Goal: Find specific page/section: Find specific page/section

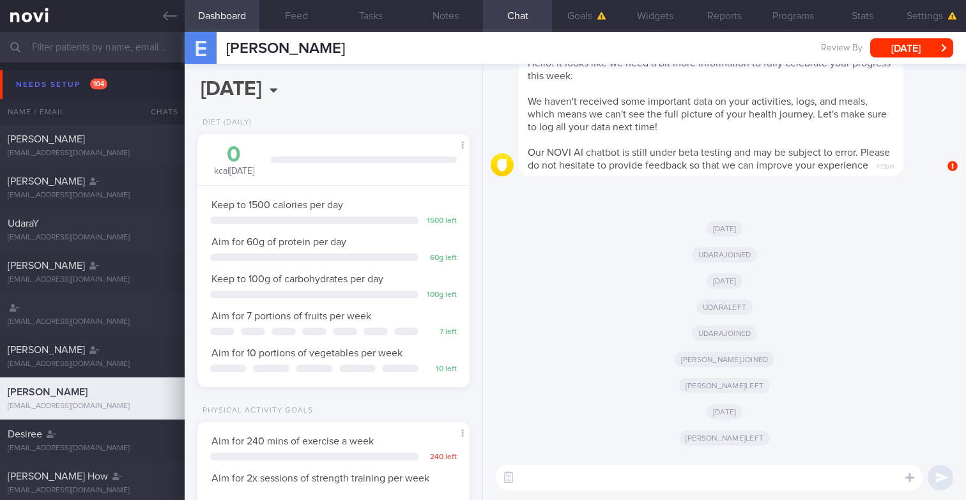
scroll to position [127, 254]
click at [80, 54] on input "text" at bounding box center [483, 47] width 966 height 31
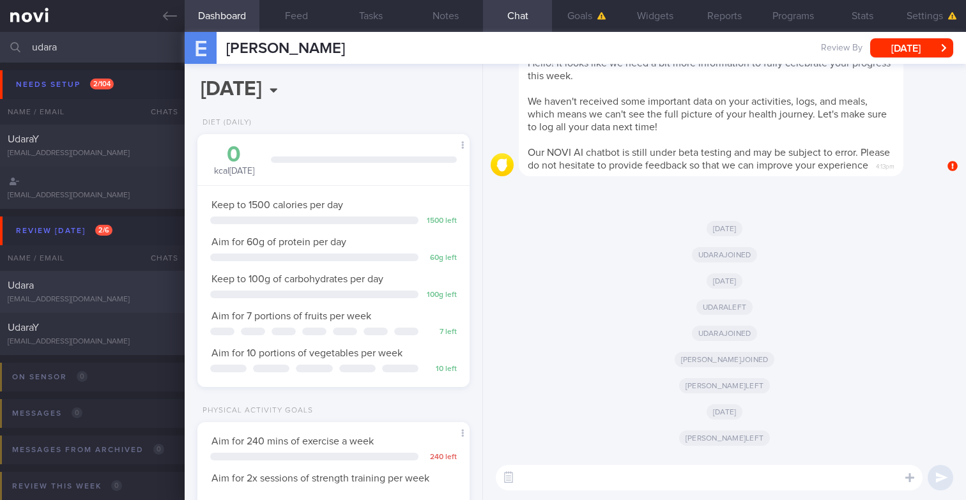
type input "udara"
click at [61, 290] on div "Udara" at bounding box center [91, 285] width 166 height 13
type input "Sample summary"
select select "4"
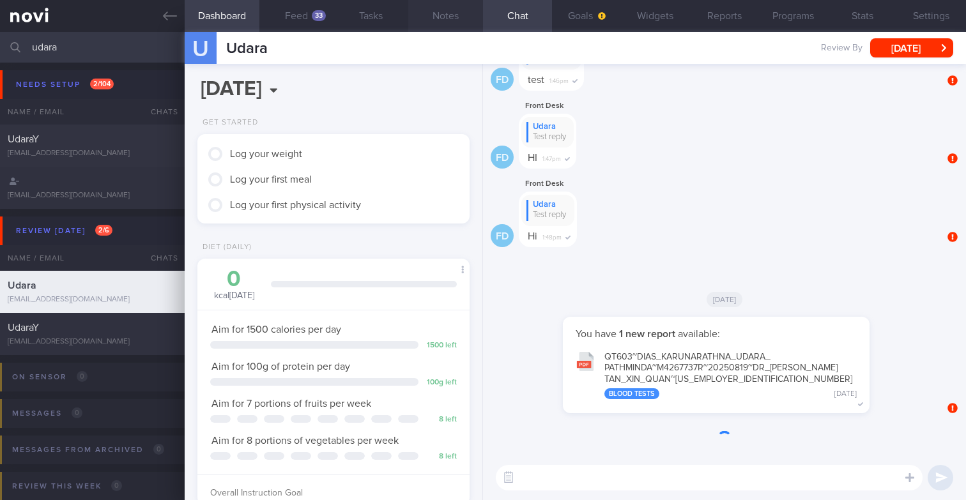
scroll to position [127, 254]
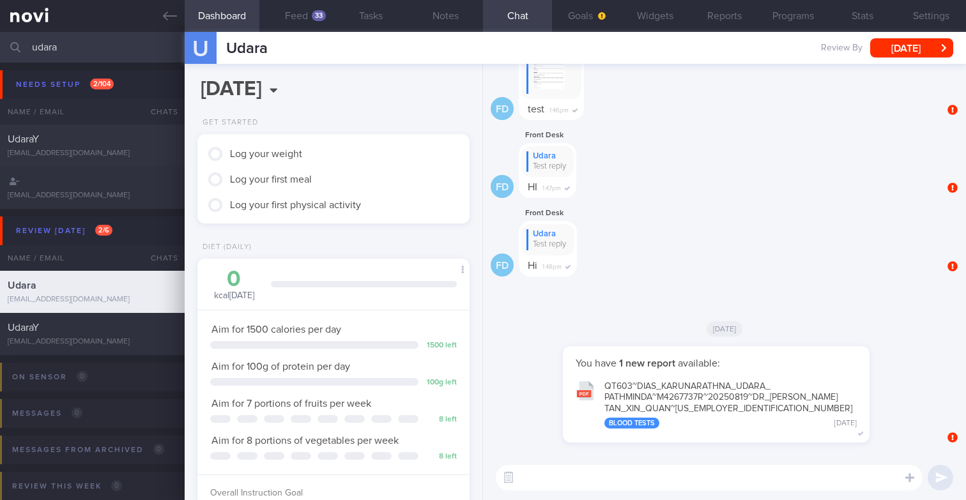
click at [681, 164] on div "FD Front Desk Udara Test reply HI 1:47pm" at bounding box center [715, 167] width 451 height 79
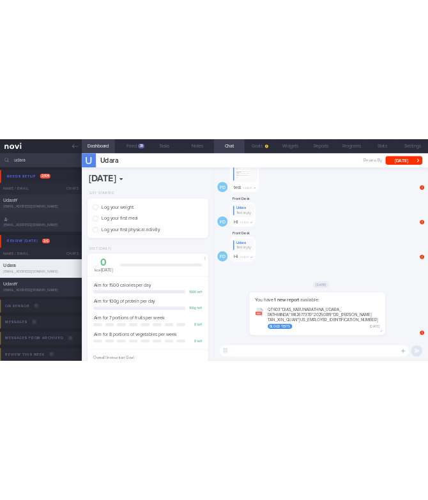
scroll to position [0, 0]
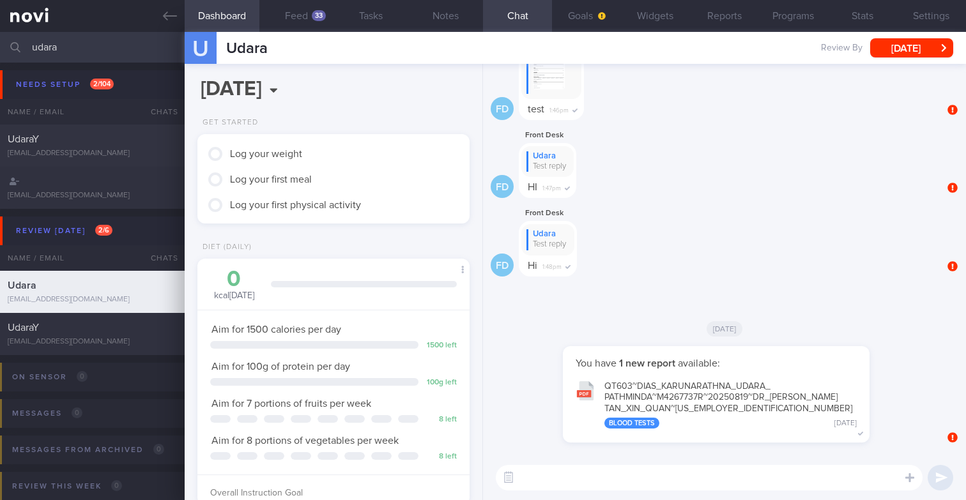
click at [655, 390] on button "QT603~DIAS_ KARUNARATHNA_ UDARA_ PATHMINDA~M4267737R~20250819~DR_ KYLE_ TAN_ XI…" at bounding box center [716, 404] width 294 height 63
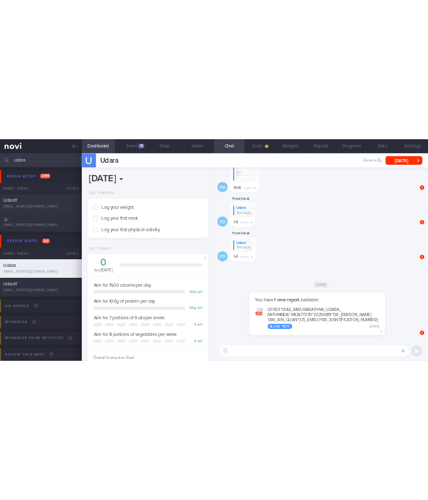
scroll to position [638615, 638570]
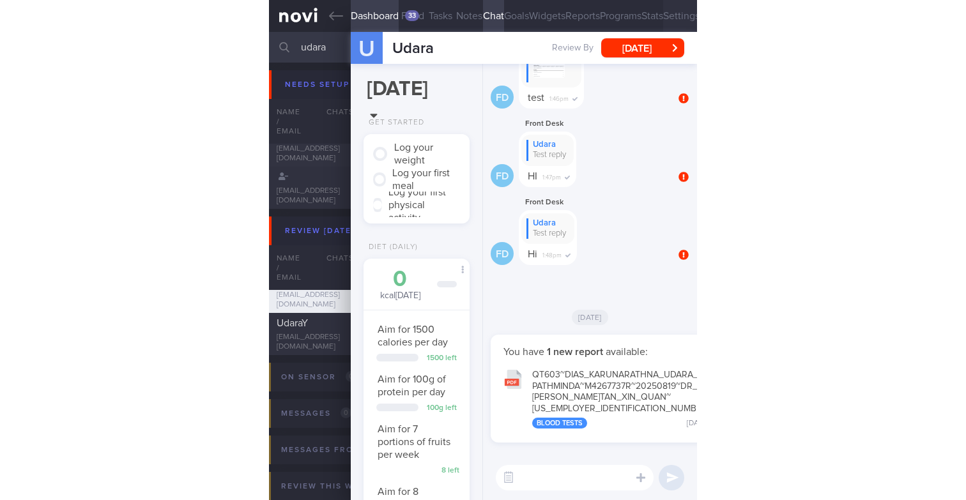
scroll to position [127, 254]
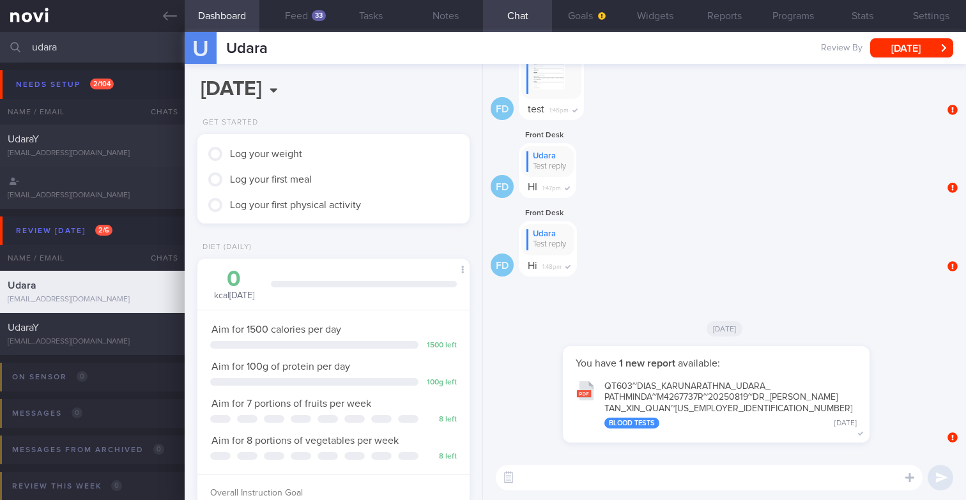
click at [97, 43] on input "udara" at bounding box center [483, 47] width 966 height 31
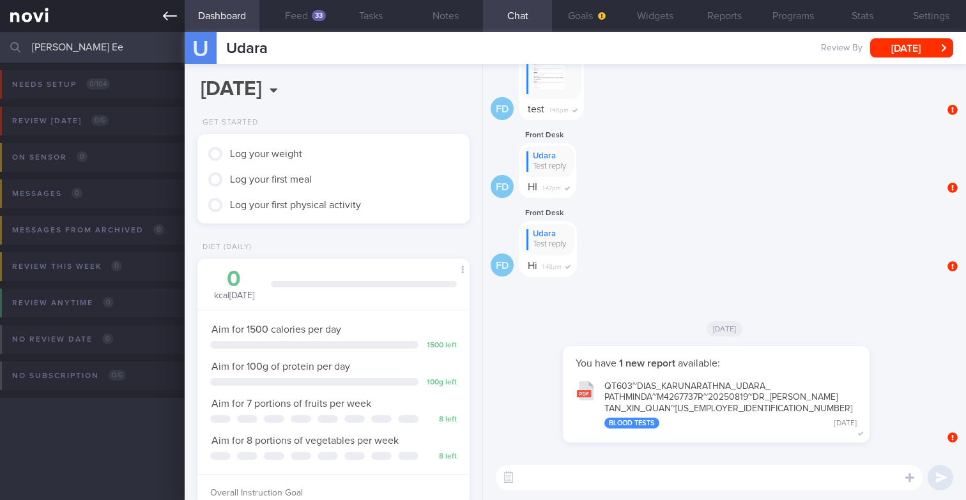
type input "[PERSON_NAME] Ee"
click at [176, 23] on link at bounding box center [92, 16] width 185 height 32
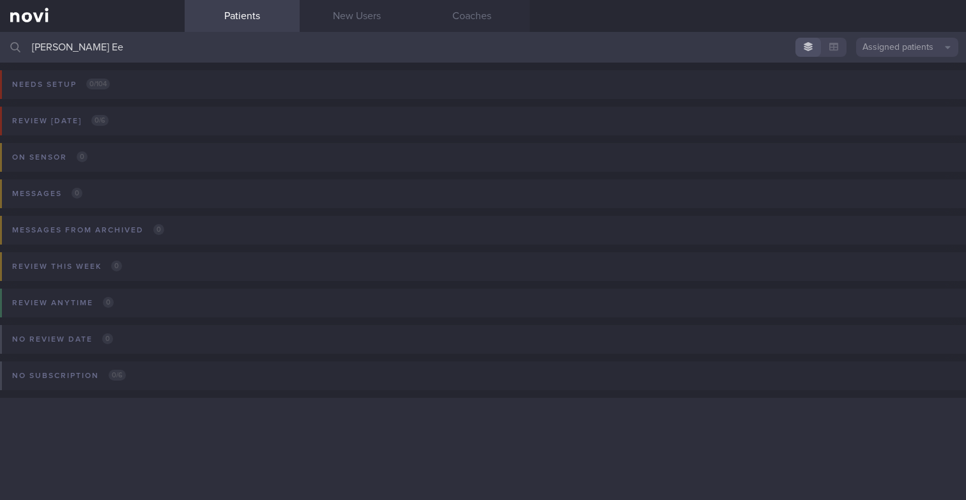
click at [427, 43] on button "Assigned patients" at bounding box center [907, 47] width 102 height 19
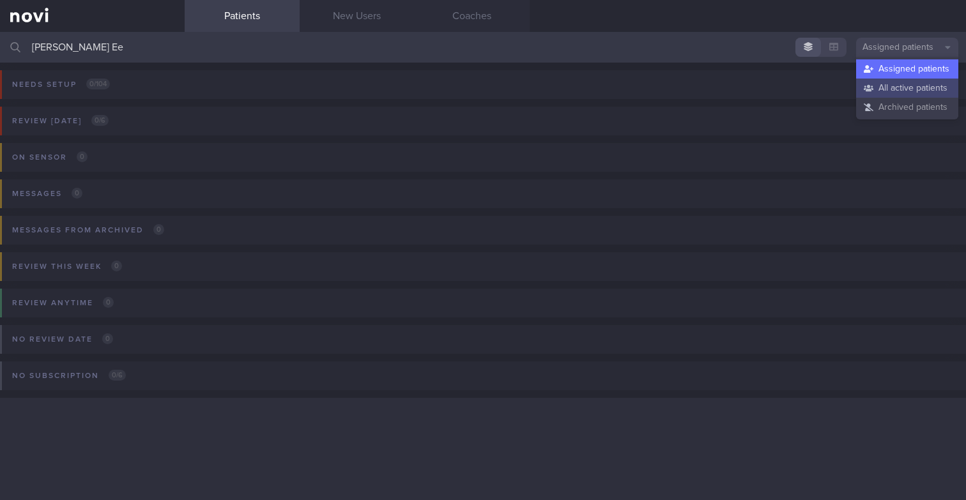
click at [427, 87] on button "All active patients" at bounding box center [907, 88] width 102 height 19
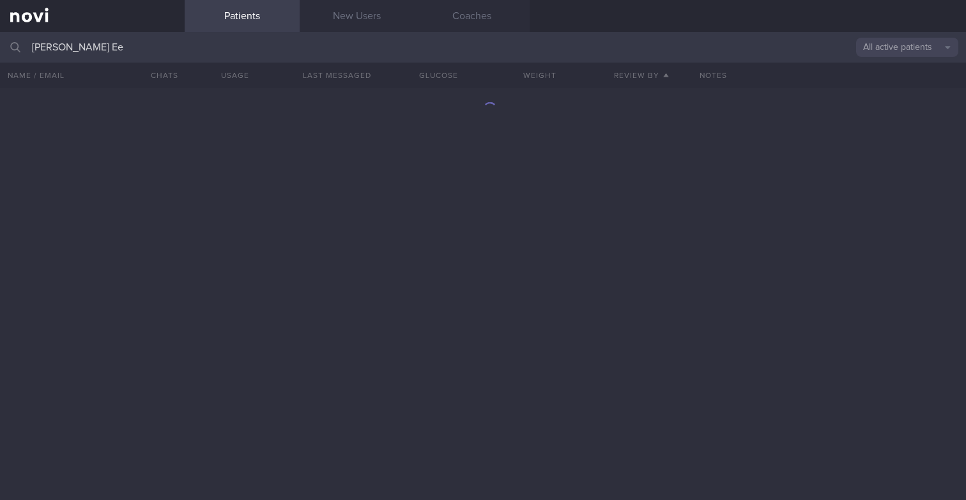
click at [124, 49] on input "[PERSON_NAME] Ee" at bounding box center [483, 47] width 966 height 31
click at [261, 261] on div at bounding box center [483, 294] width 966 height 412
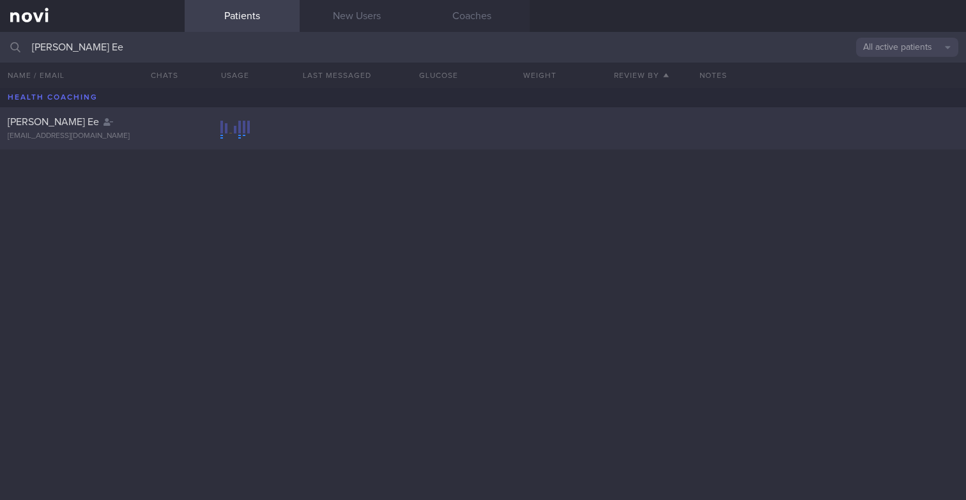
click at [119, 128] on div "[PERSON_NAME] Ee" at bounding box center [91, 122] width 166 height 13
select select "8"
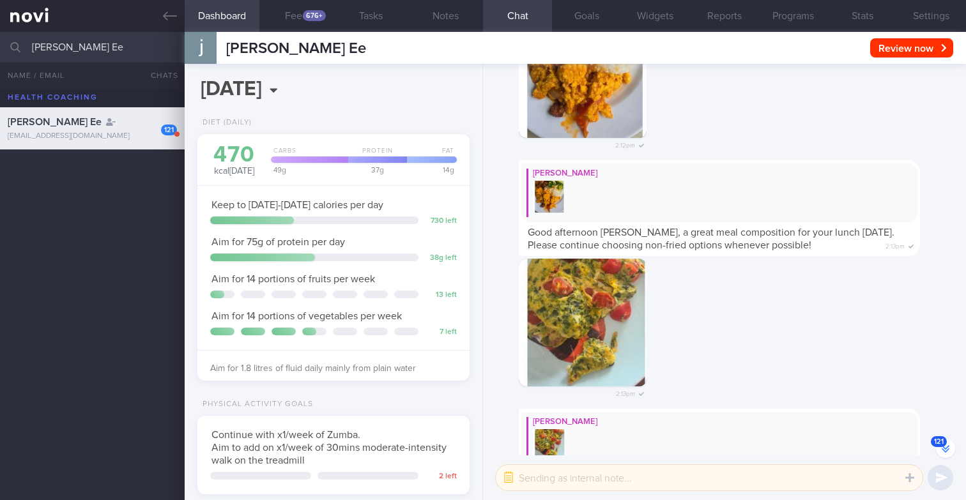
scroll to position [-11679, 0]
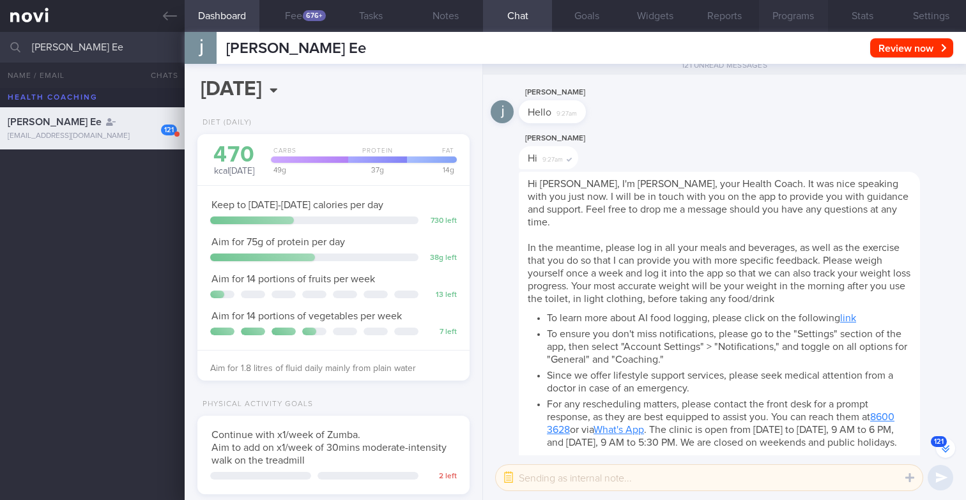
click at [427, 17] on button "Programs" at bounding box center [793, 16] width 69 height 32
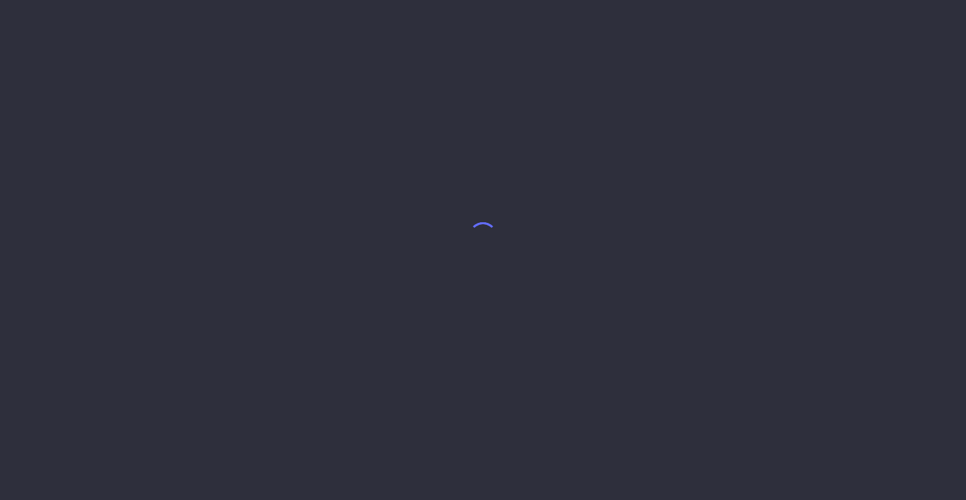
select select "8"
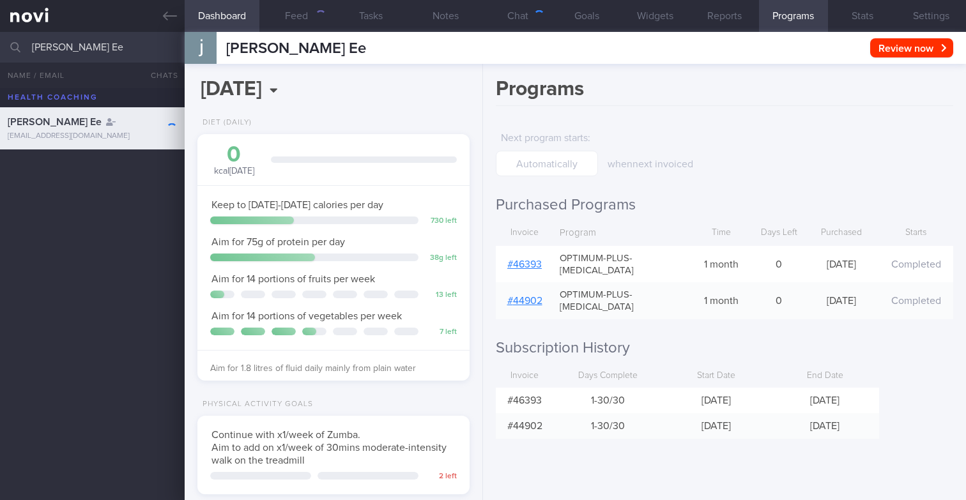
scroll to position [143, 249]
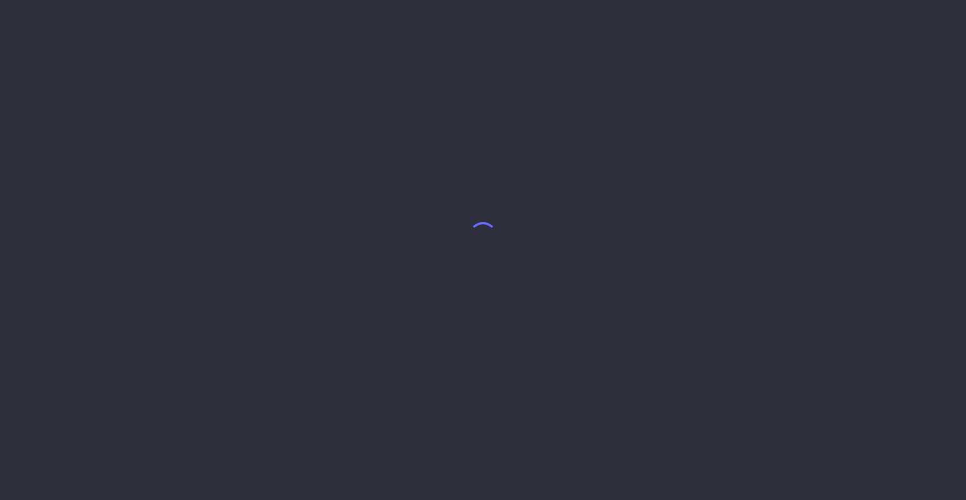
select select "8"
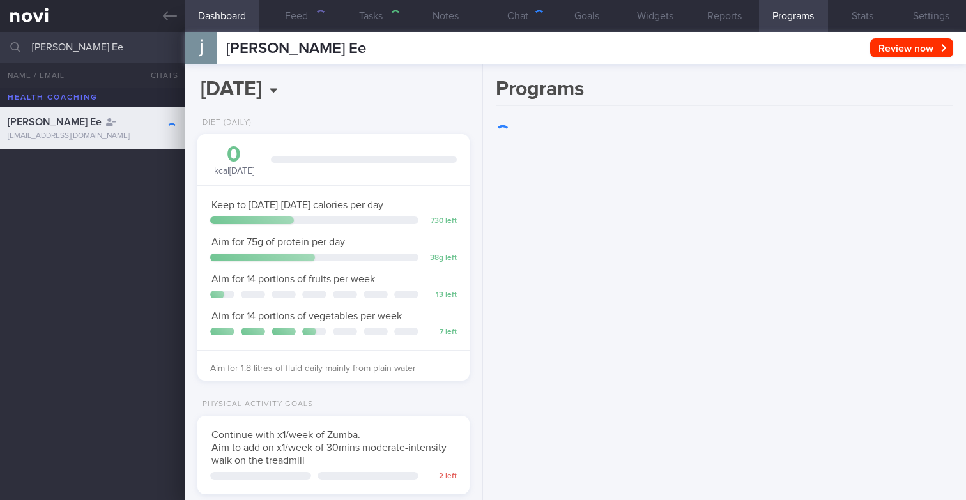
scroll to position [143, 249]
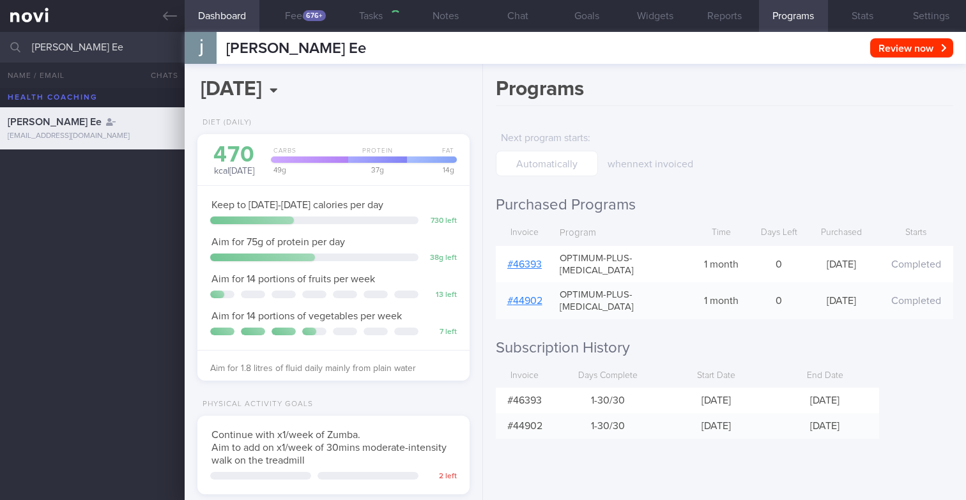
click at [794, 22] on button "Programs" at bounding box center [793, 16] width 69 height 32
click at [303, 24] on button "Feed 676+" at bounding box center [296, 16] width 75 height 32
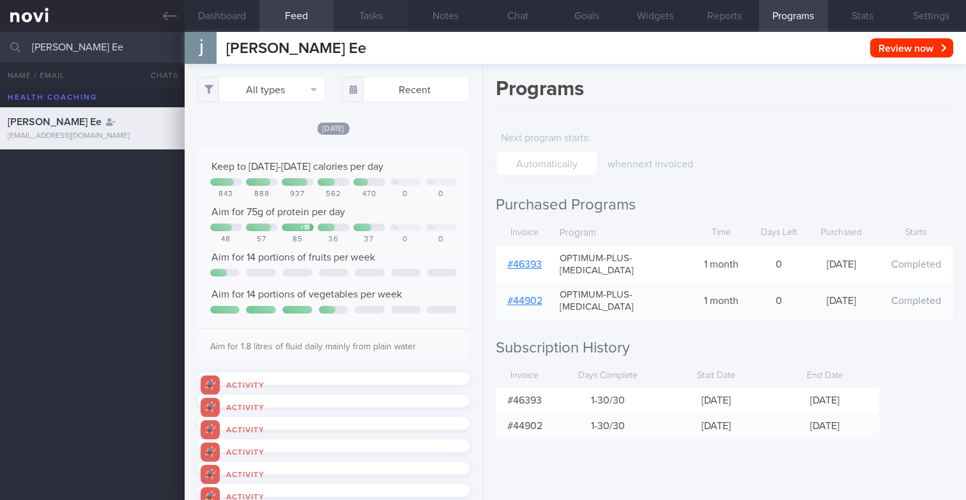
click at [375, 21] on button "Tasks" at bounding box center [370, 16] width 75 height 32
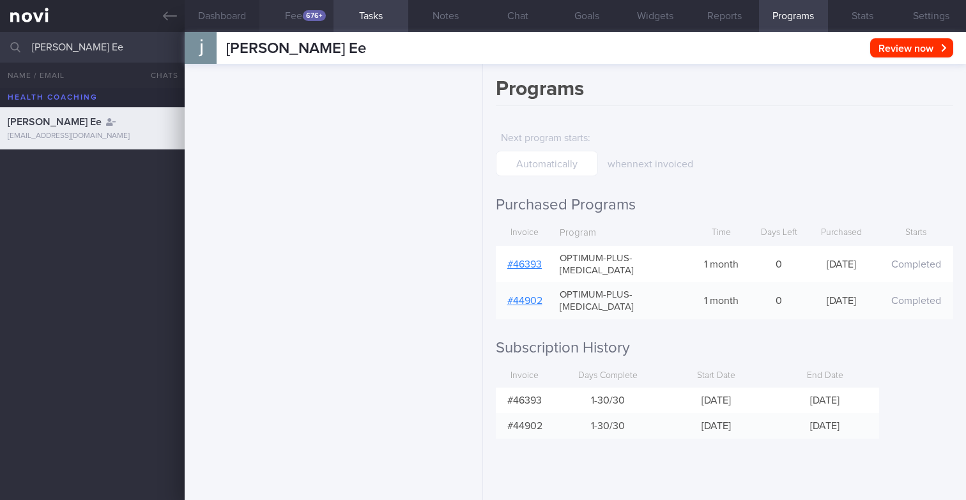
click at [300, 6] on button "Feed 676+" at bounding box center [296, 16] width 75 height 32
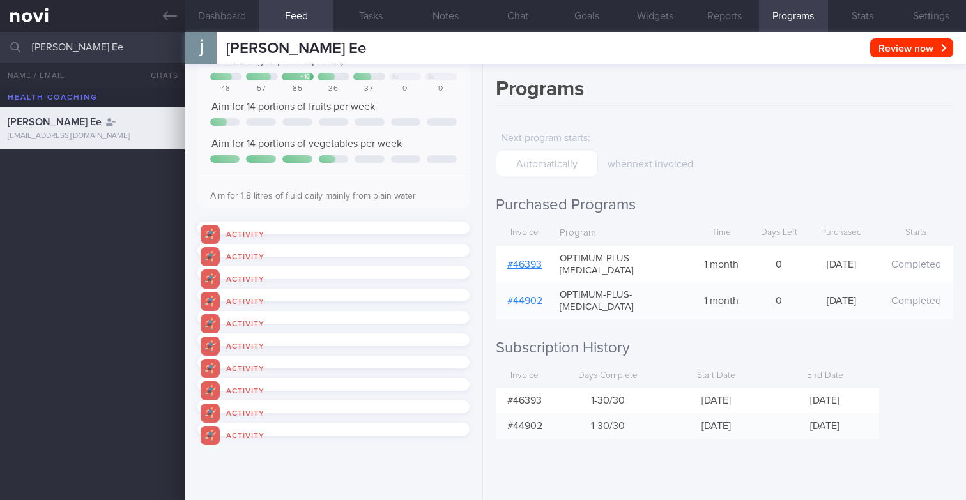
scroll to position [159, 0]
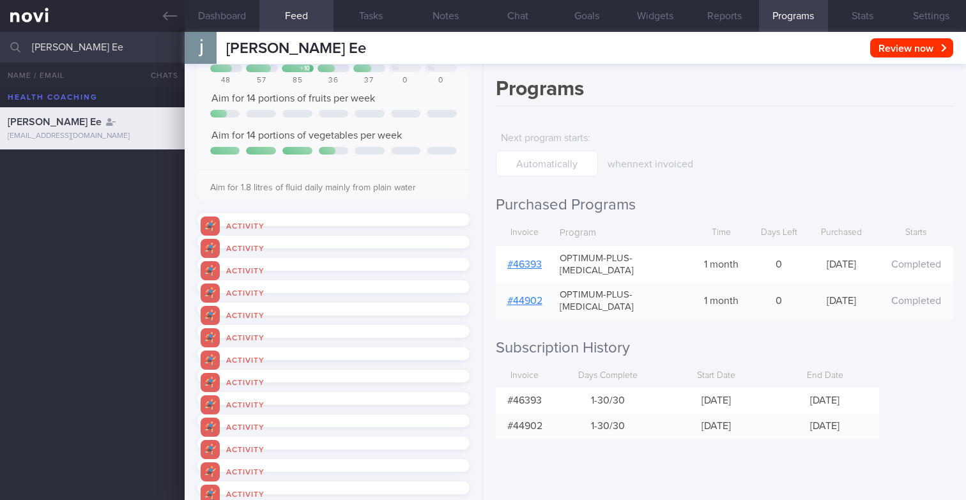
click at [346, 226] on div "Activity" at bounding box center [333, 219] width 272 height 13
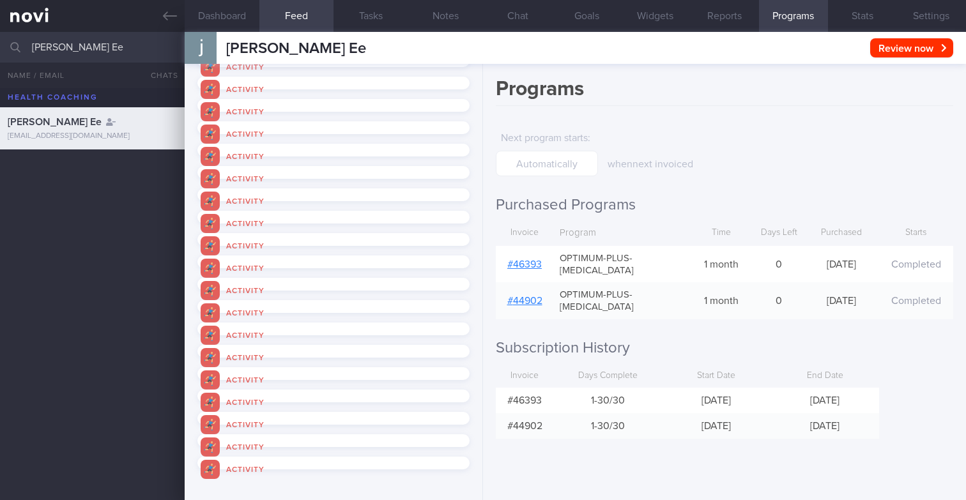
scroll to position [0, 0]
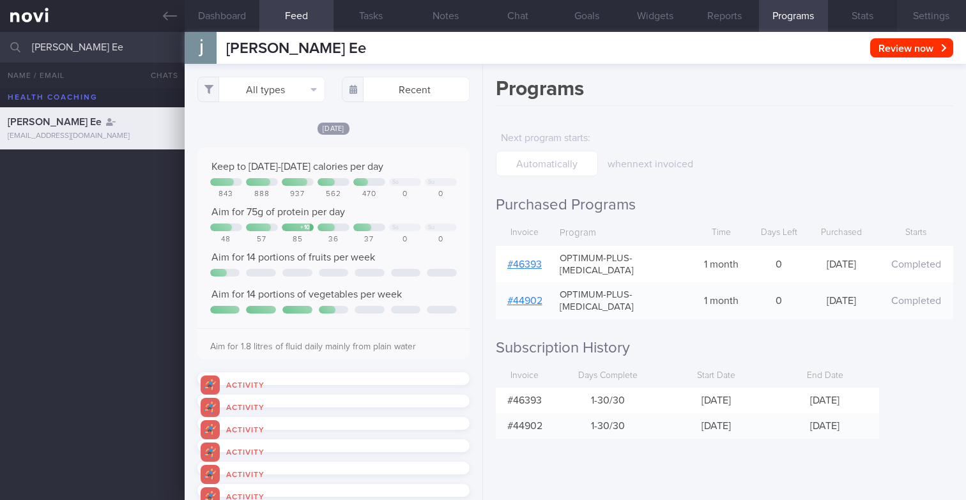
click at [911, 15] on button "Settings" at bounding box center [931, 16] width 69 height 32
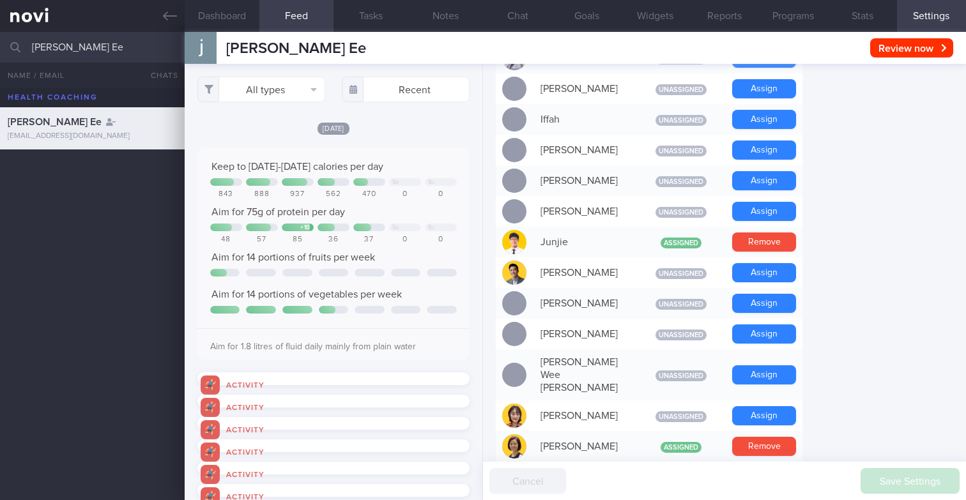
scroll to position [607, 0]
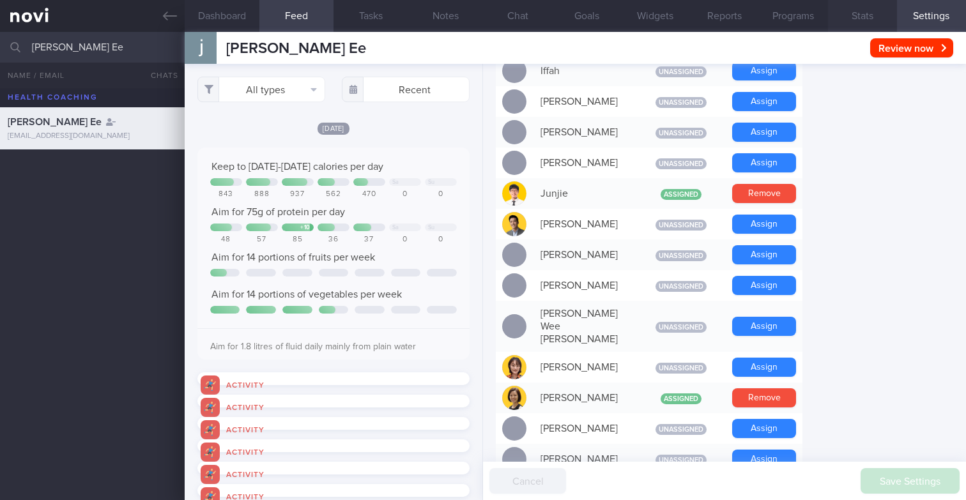
click at [854, 8] on button "Stats" at bounding box center [862, 16] width 69 height 32
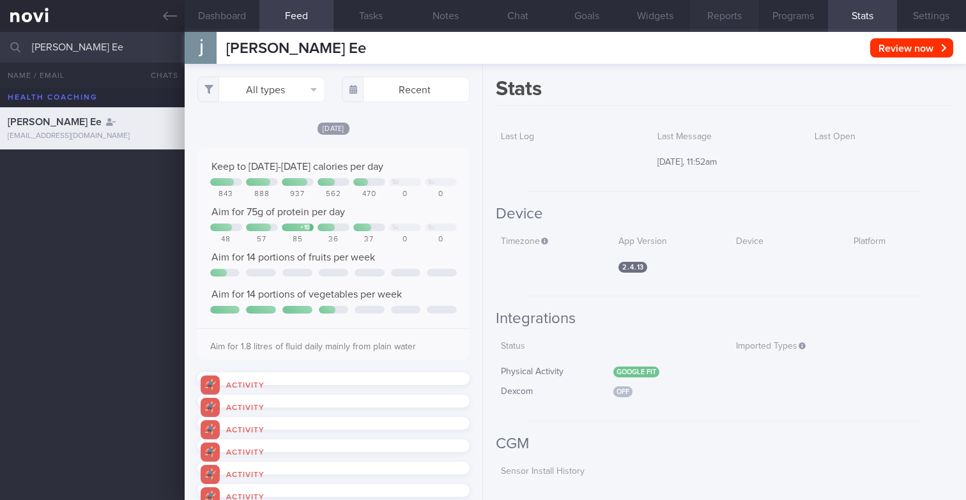
click at [715, 19] on button "Reports" at bounding box center [724, 16] width 69 height 32
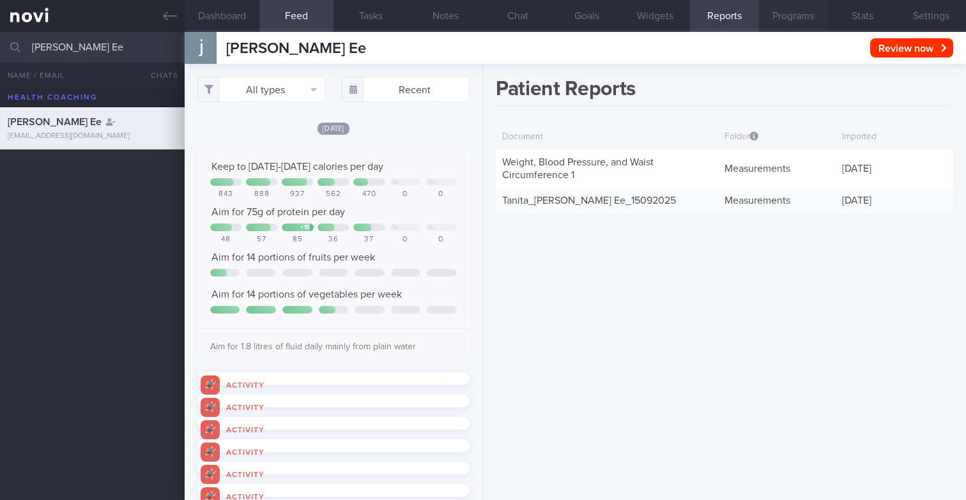
click at [789, 8] on button "Programs" at bounding box center [793, 16] width 69 height 32
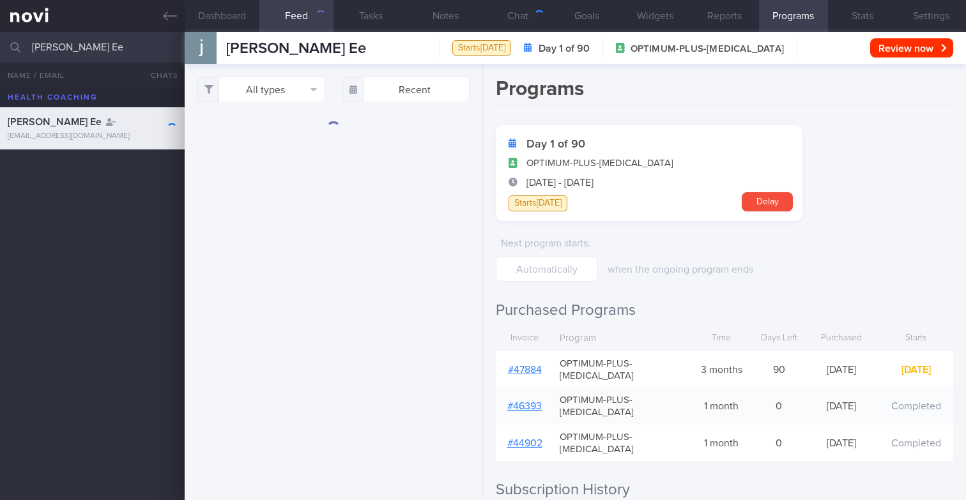
select select "8"
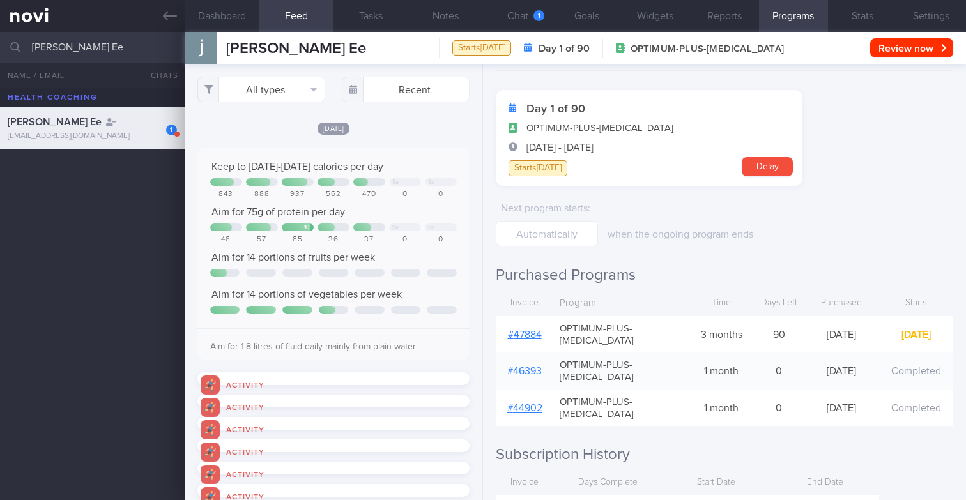
scroll to position [38, 0]
